Goal: Information Seeking & Learning: Learn about a topic

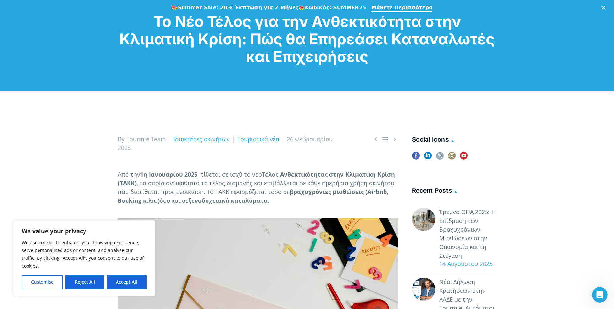
click at [119, 286] on button "Accept All" at bounding box center [127, 282] width 40 height 14
checkbox input "true"
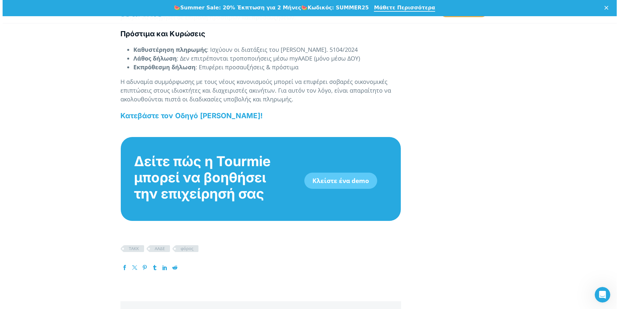
scroll to position [935, 0]
